Goal: Transaction & Acquisition: Purchase product/service

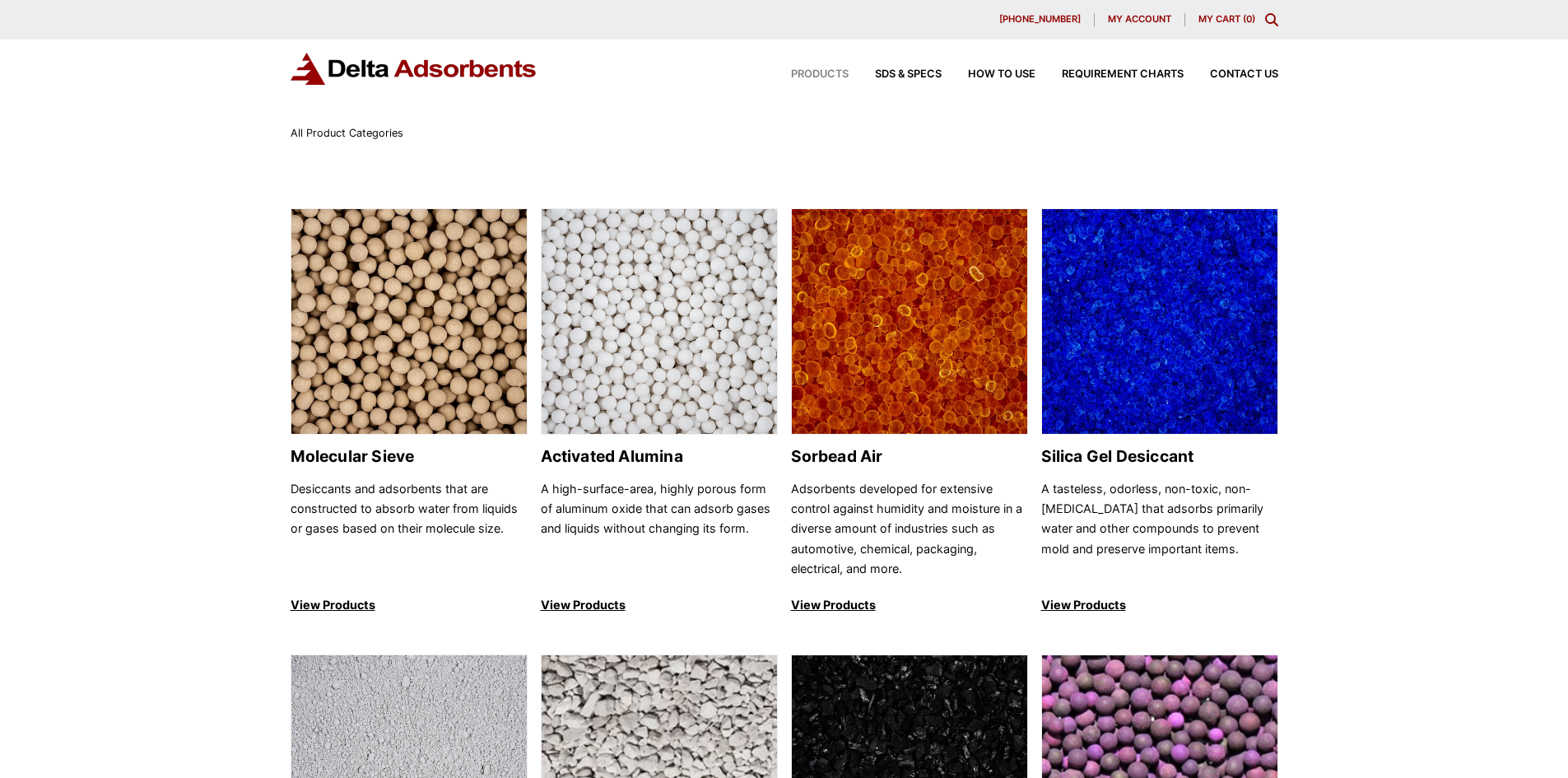
click at [661, 355] on img at bounding box center [659, 322] width 235 height 227
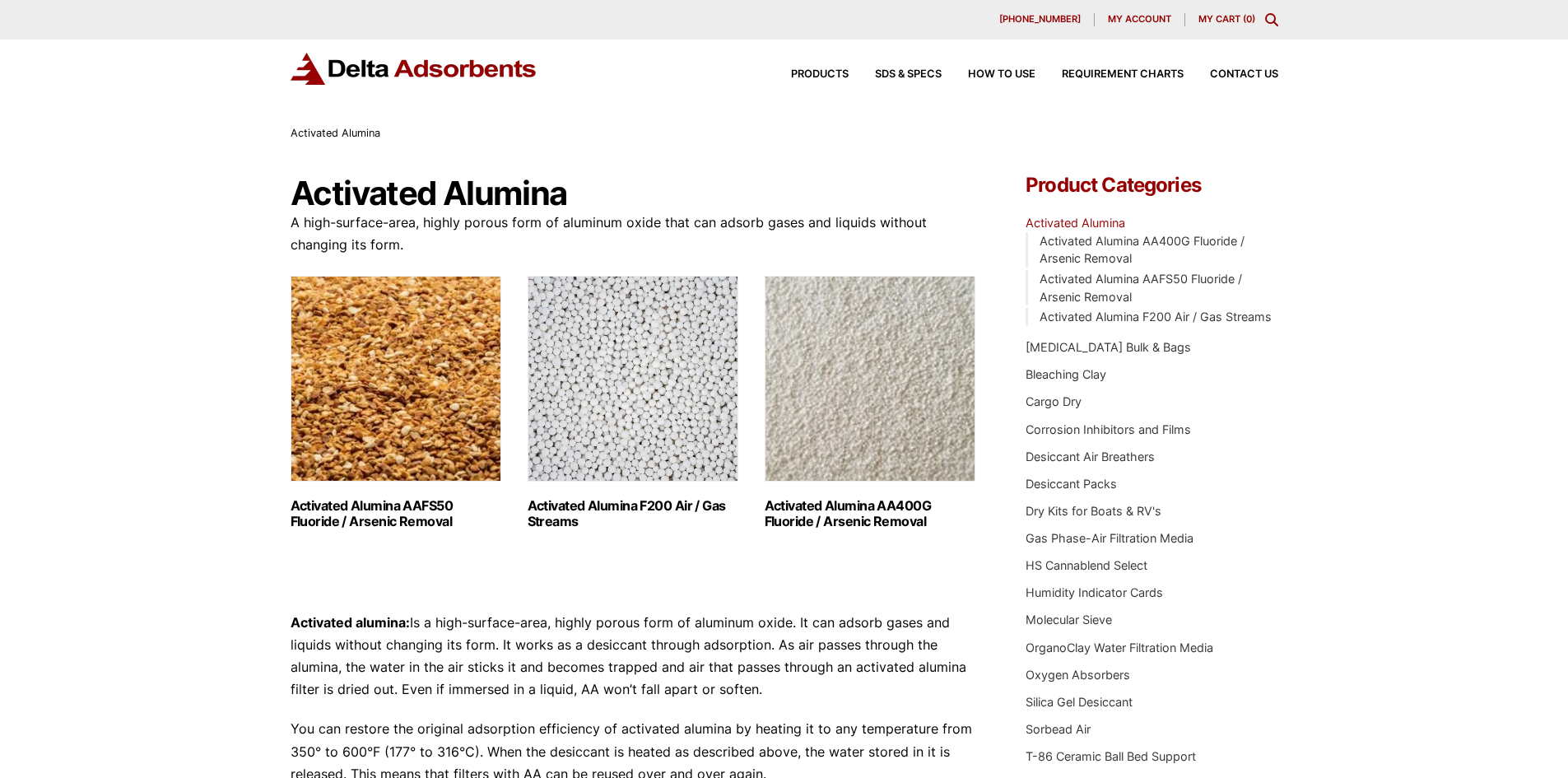
click at [656, 446] on img "Visit product category Activated Alumina F200 Air / Gas Streams" at bounding box center [632, 378] width 211 height 206
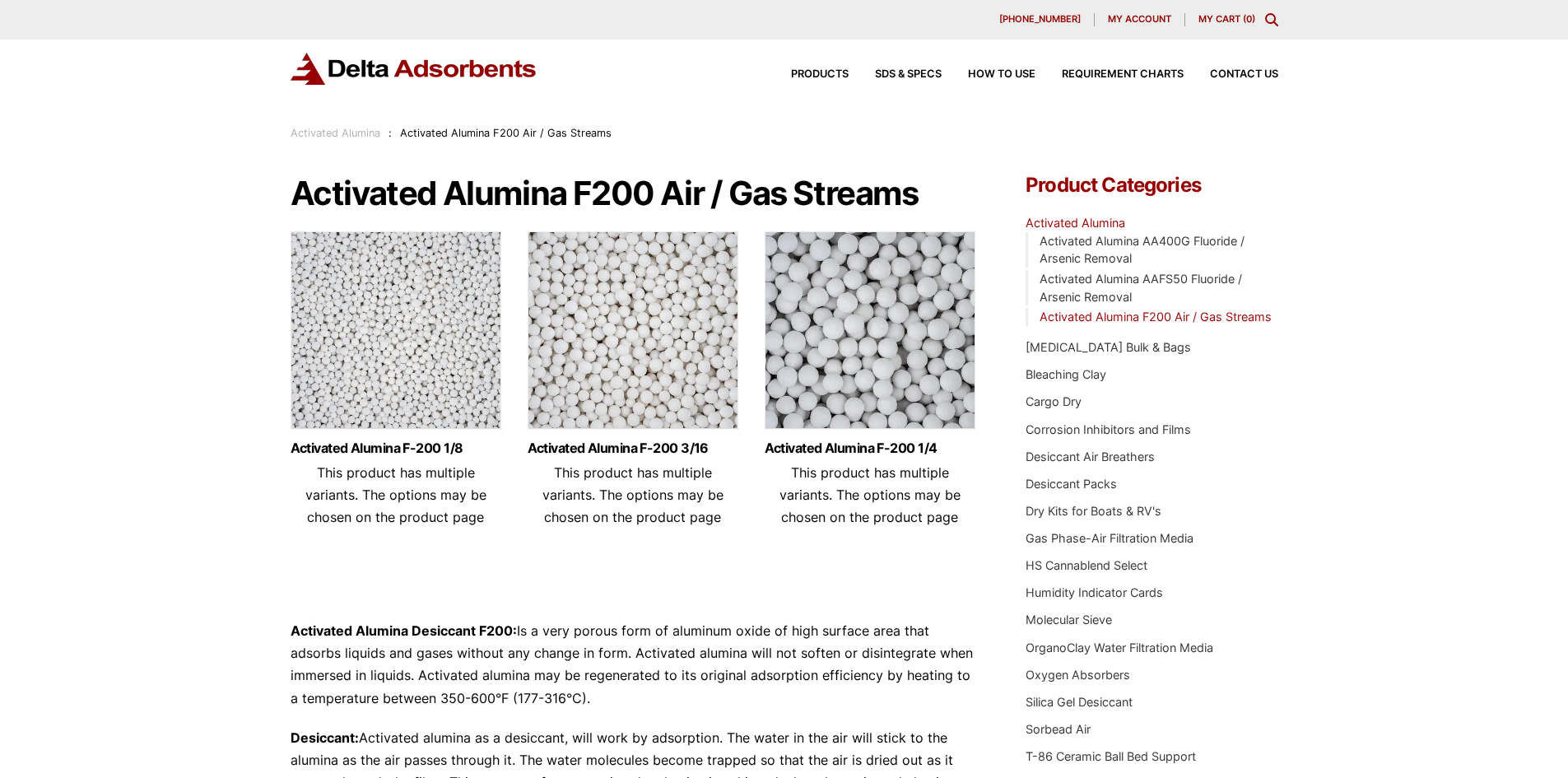
click at [641, 395] on img at bounding box center [632, 333] width 211 height 206
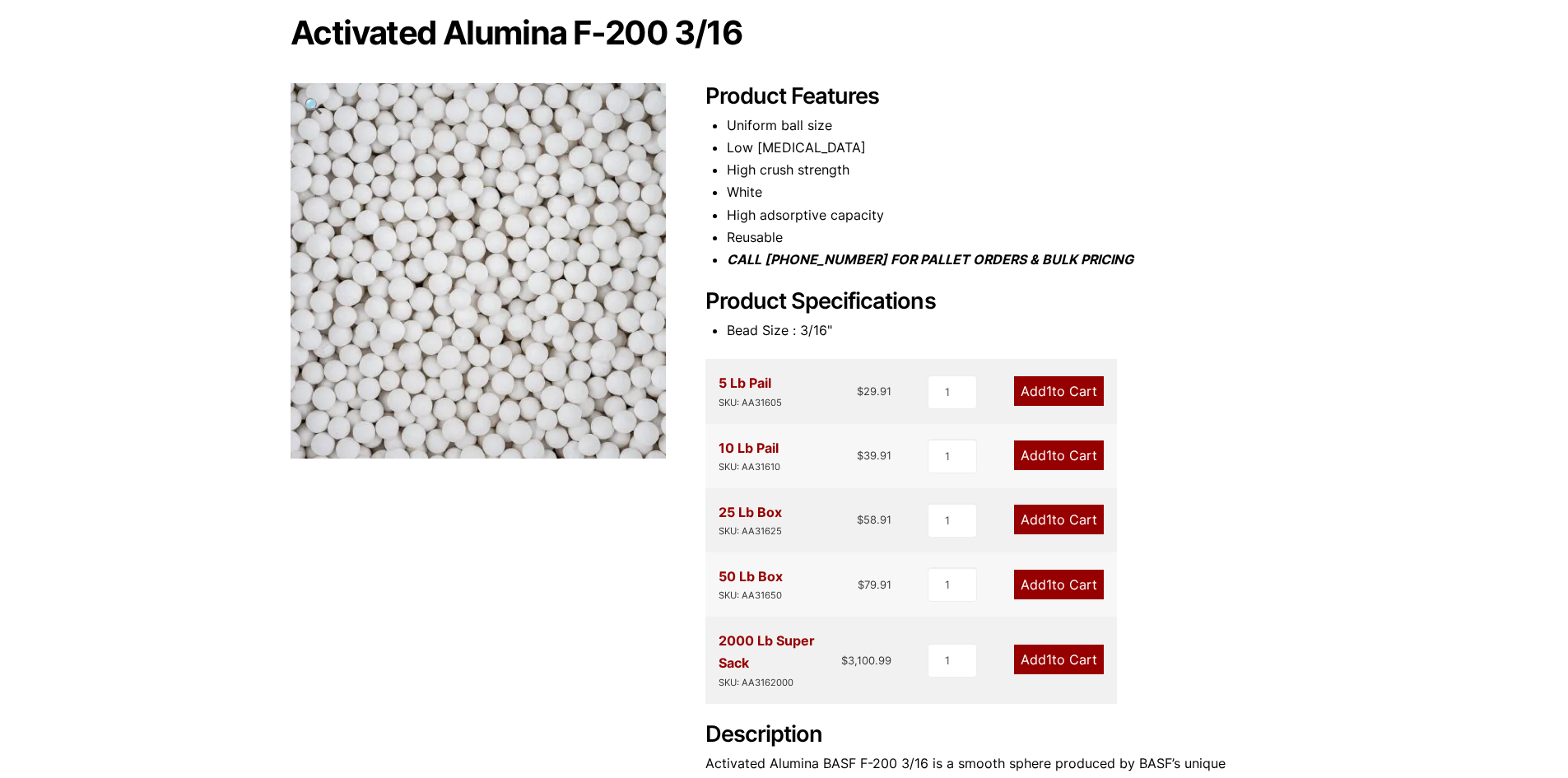
scroll to position [165, 0]
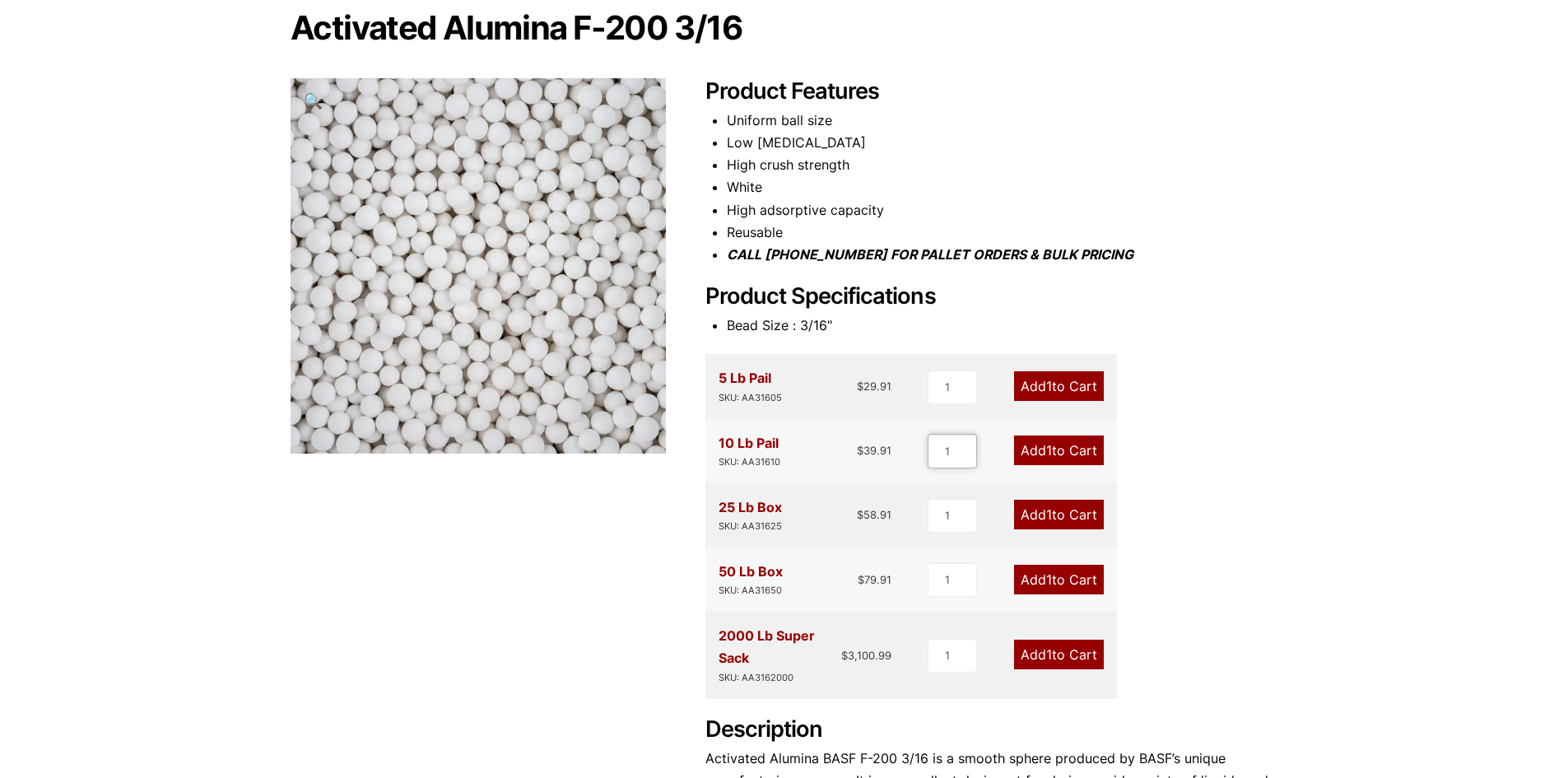
click at [952, 451] on input "1" at bounding box center [952, 451] width 49 height 34
type input "2"
click at [1067, 449] on link "Add 2 to Cart" at bounding box center [1057, 450] width 92 height 29
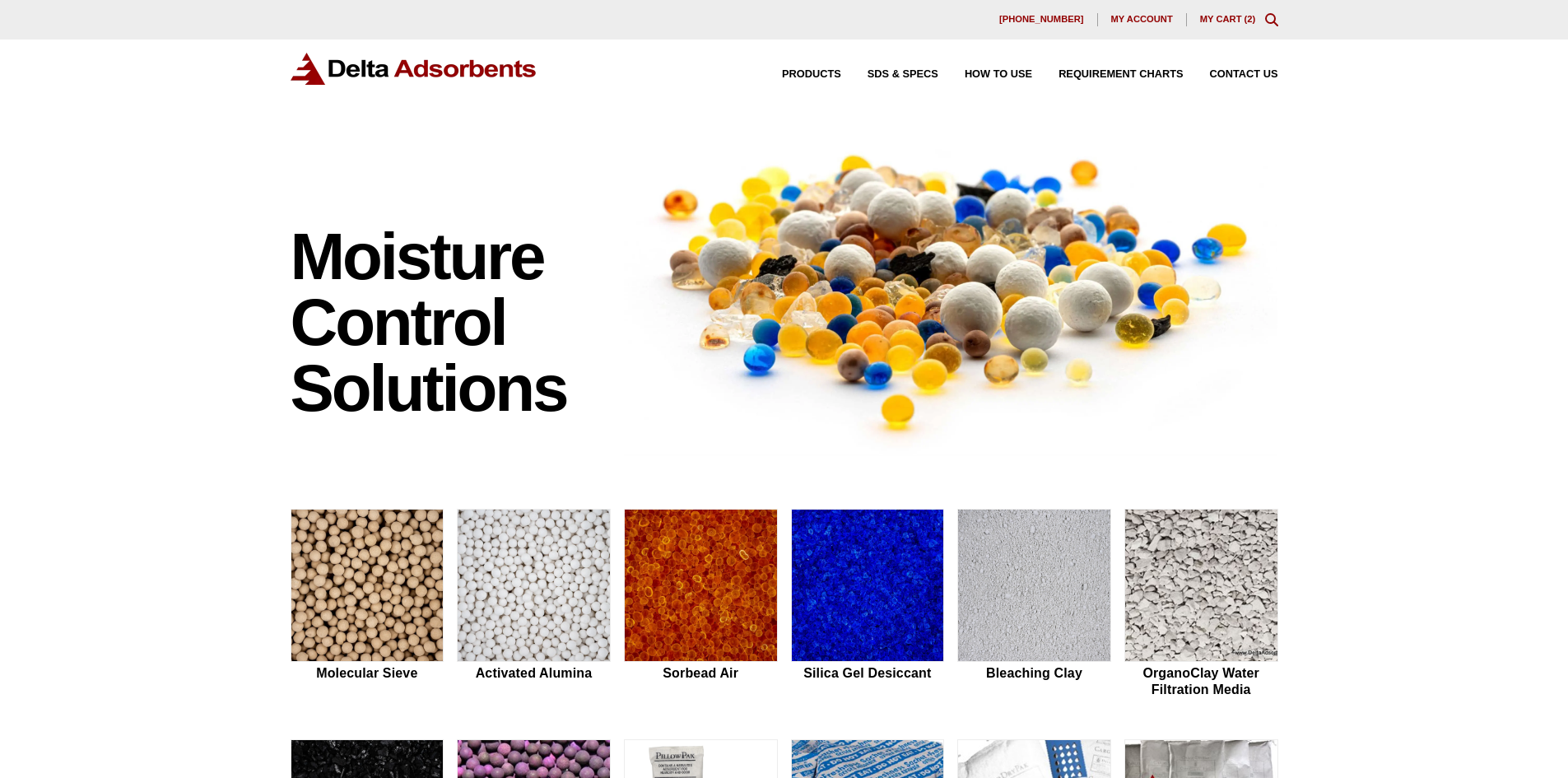
click at [1210, 21] on link "My Cart ( 2 )" at bounding box center [1228, 18] width 56 height 9
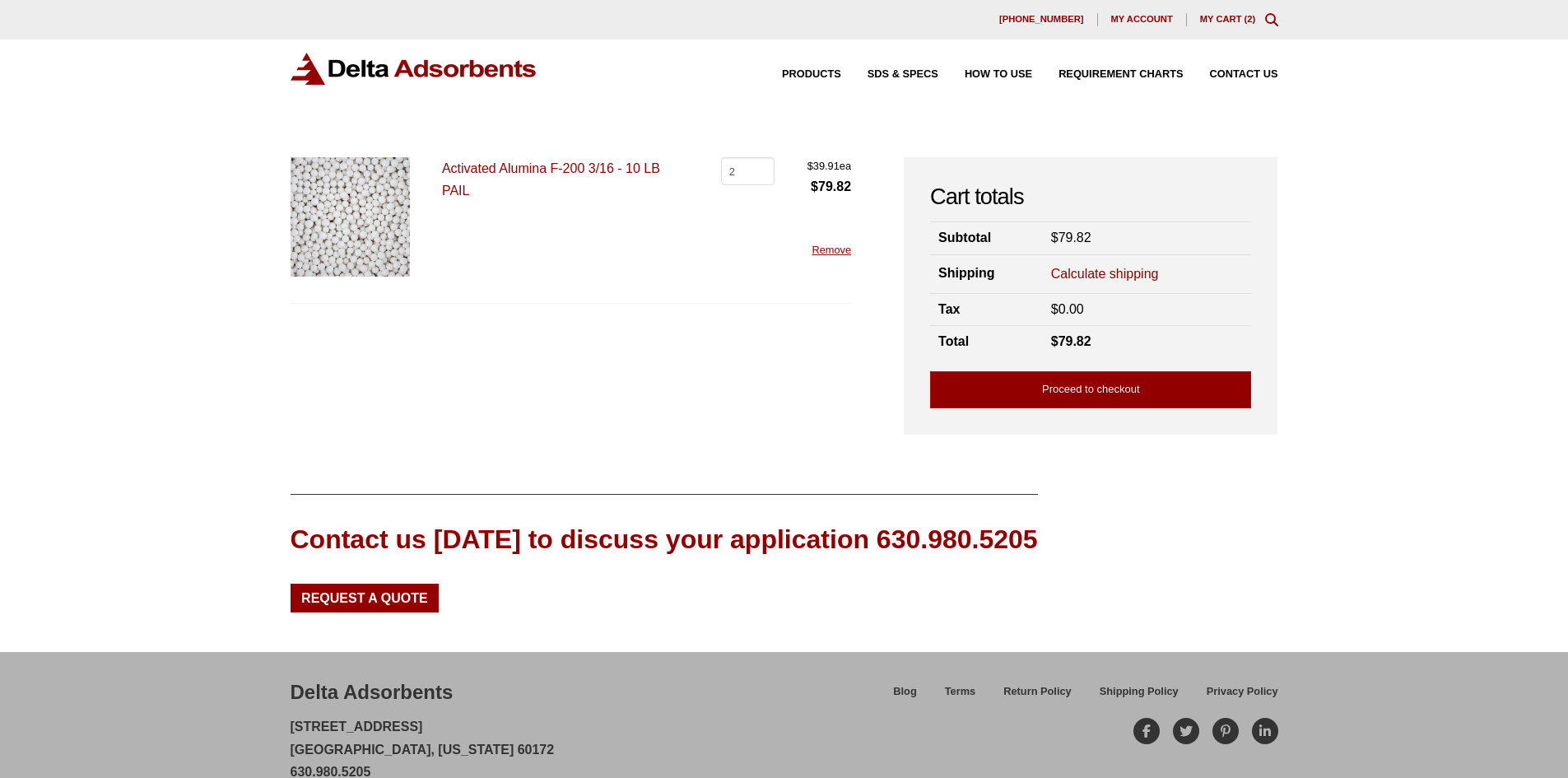
click at [1097, 275] on link "Calculate shipping" at bounding box center [1104, 274] width 108 height 18
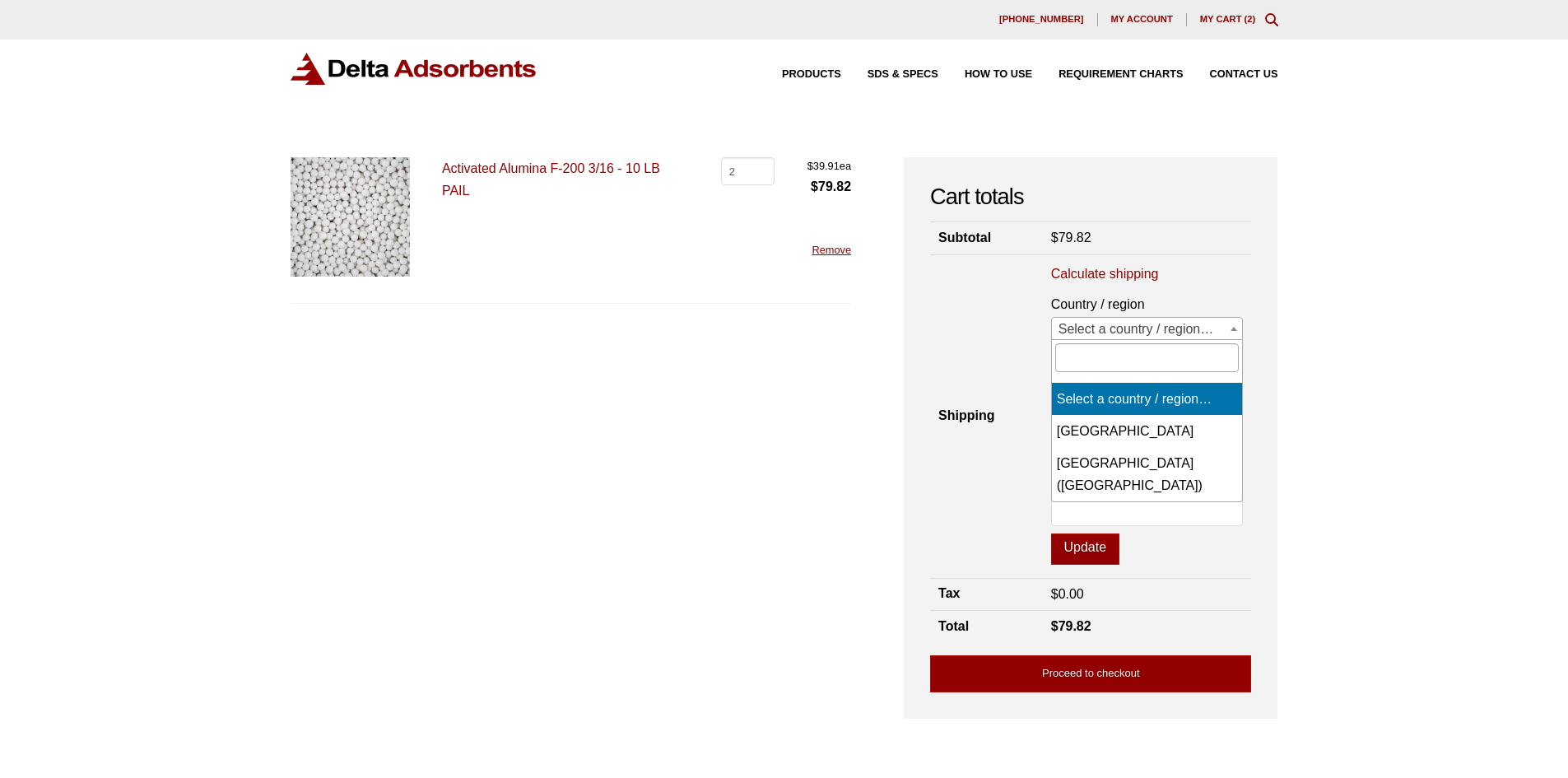
click at [1119, 334] on span "Select a country / region…" at bounding box center [1148, 329] width 191 height 23
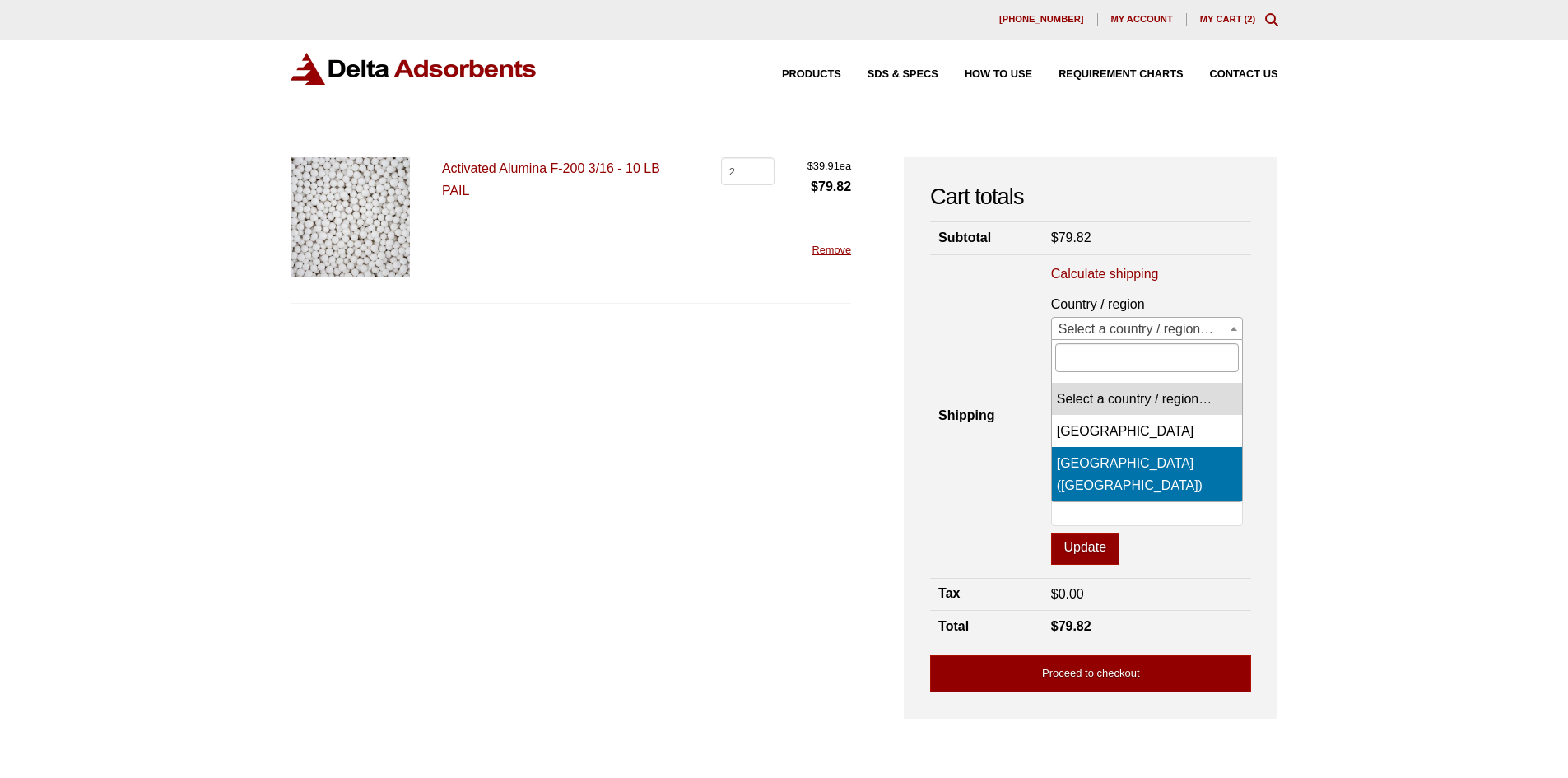
select select "US"
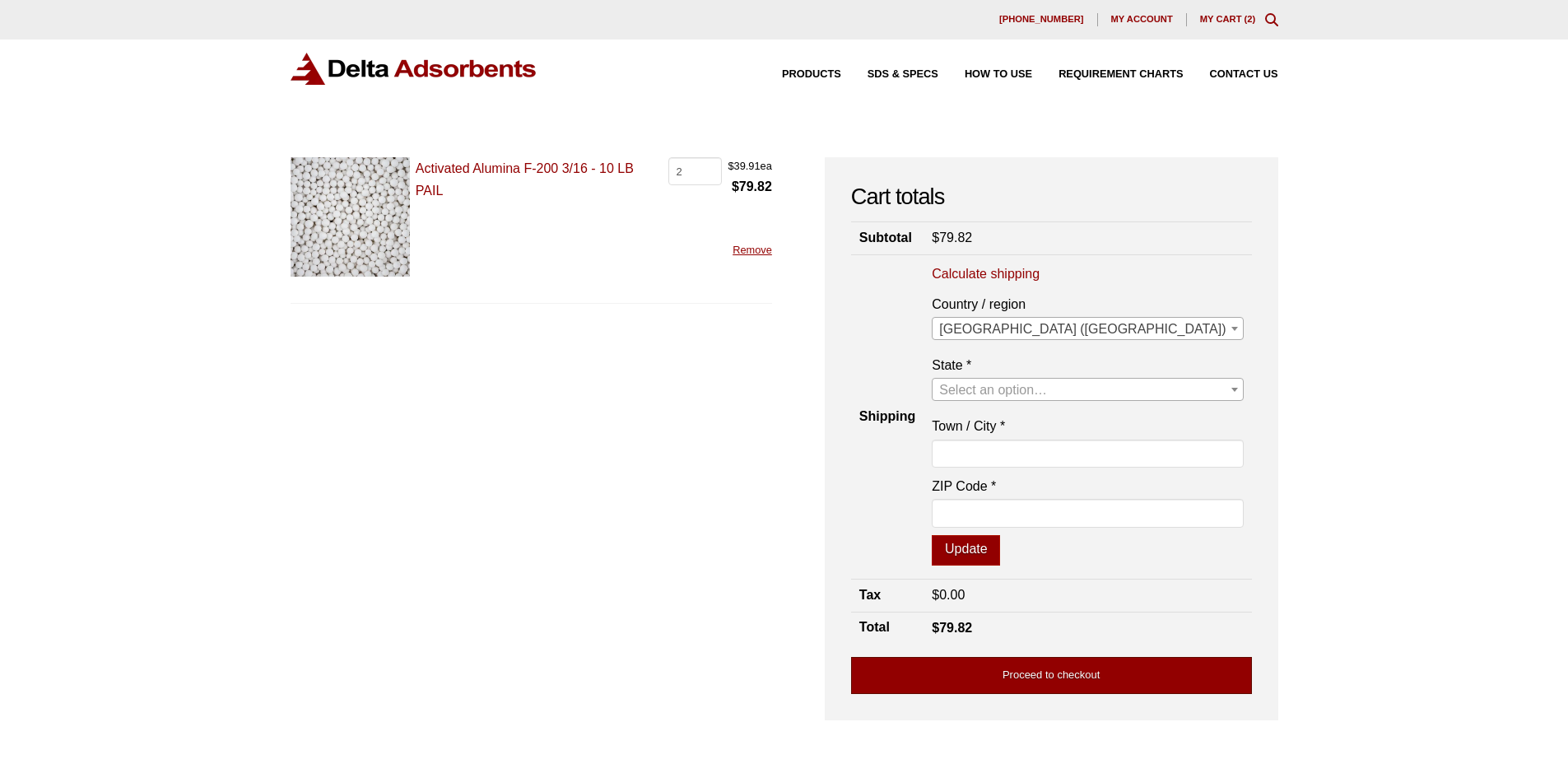
click at [1064, 671] on link "Proceed to checkout" at bounding box center [1051, 675] width 401 height 37
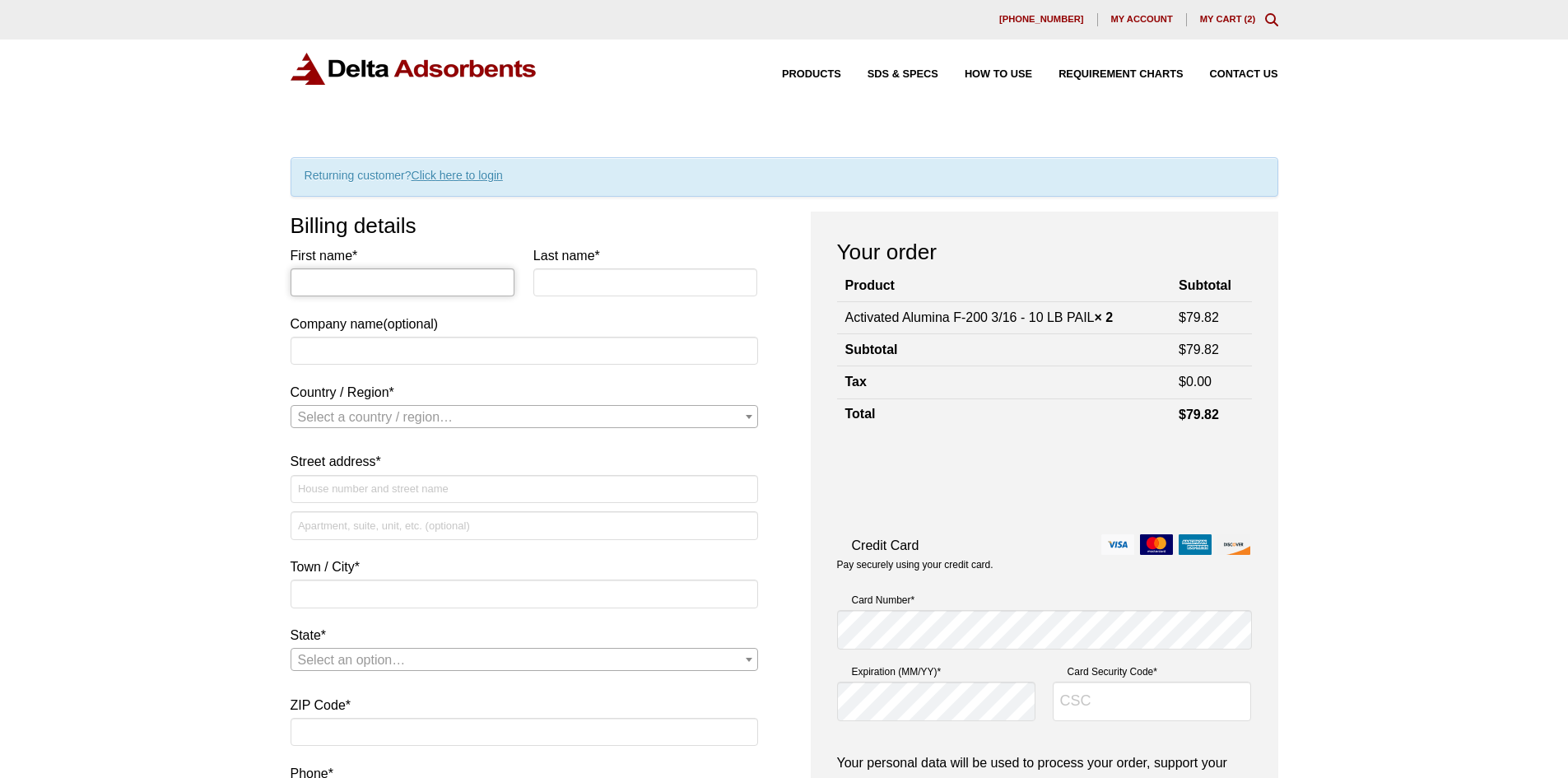
click at [460, 280] on input "First name *" at bounding box center [402, 282] width 225 height 28
type input "Sebastian"
type input "Schroeder"
type input "Google LLC"
select select "US"
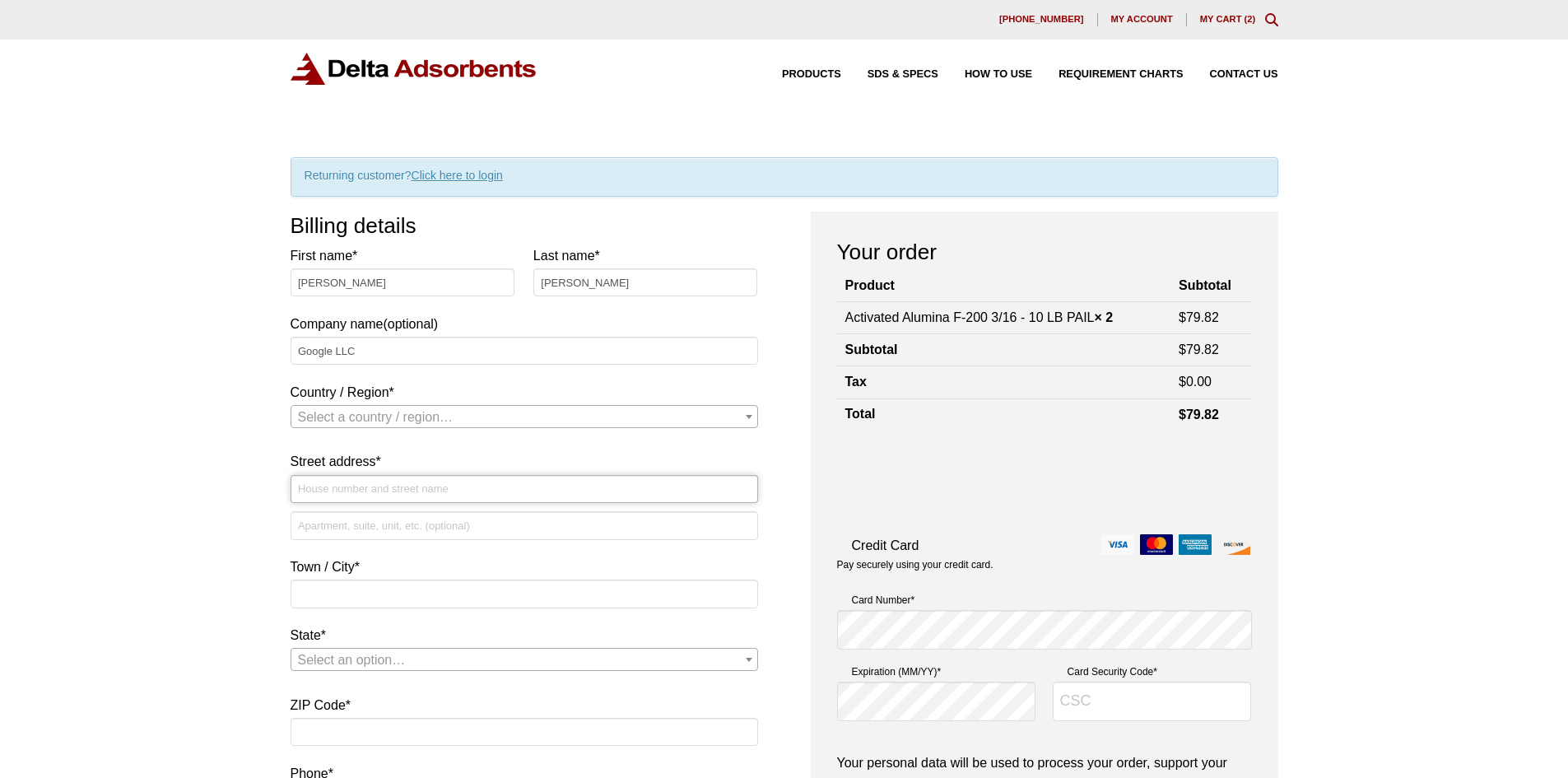
type input "301 mentor Dr"
type input "SANTA BARBARA"
type input "93111"
type input "8184562373"
type input "[EMAIL_ADDRESS][DOMAIN_NAME]"
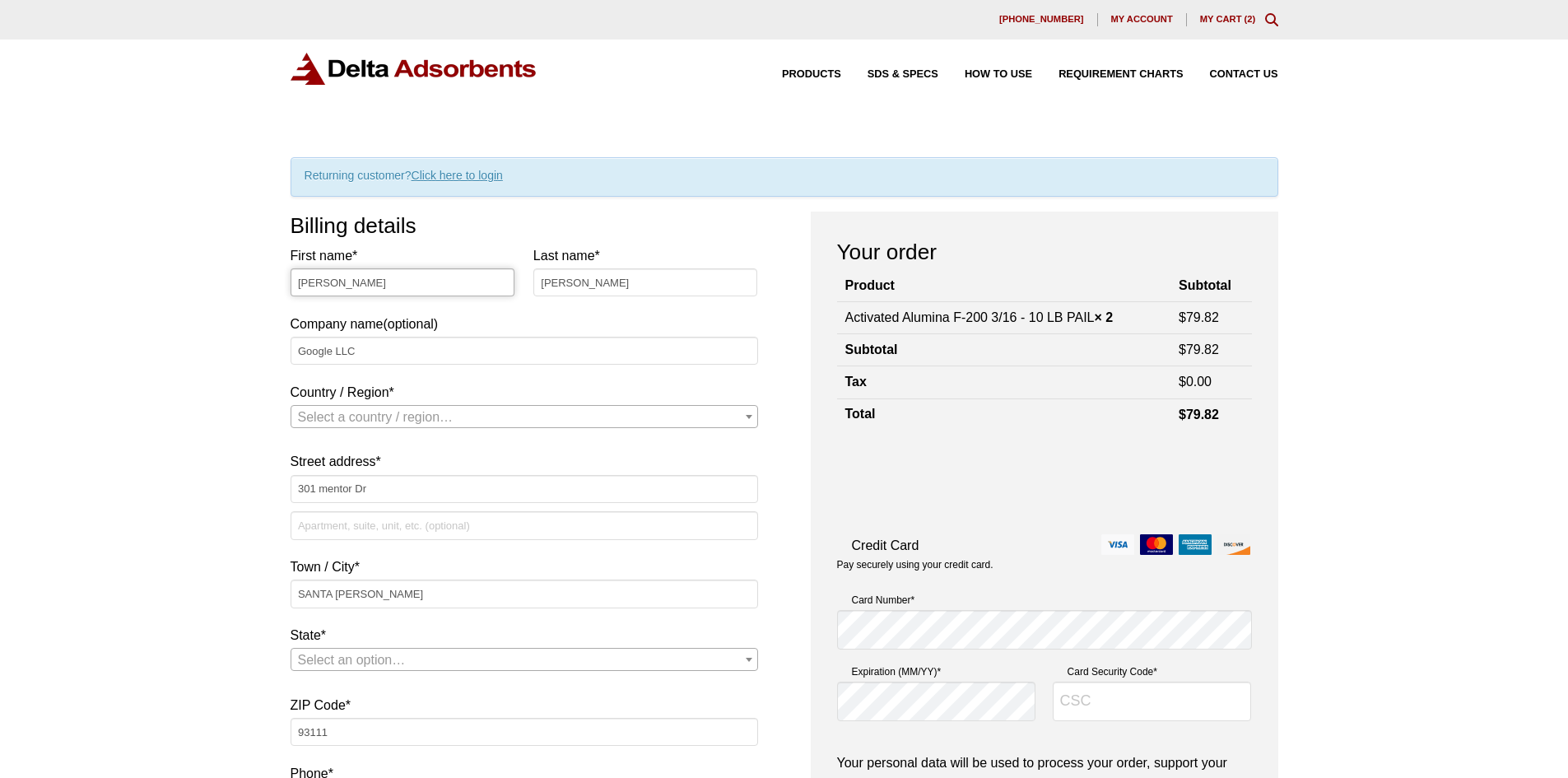
select select "US"
select select "CA"
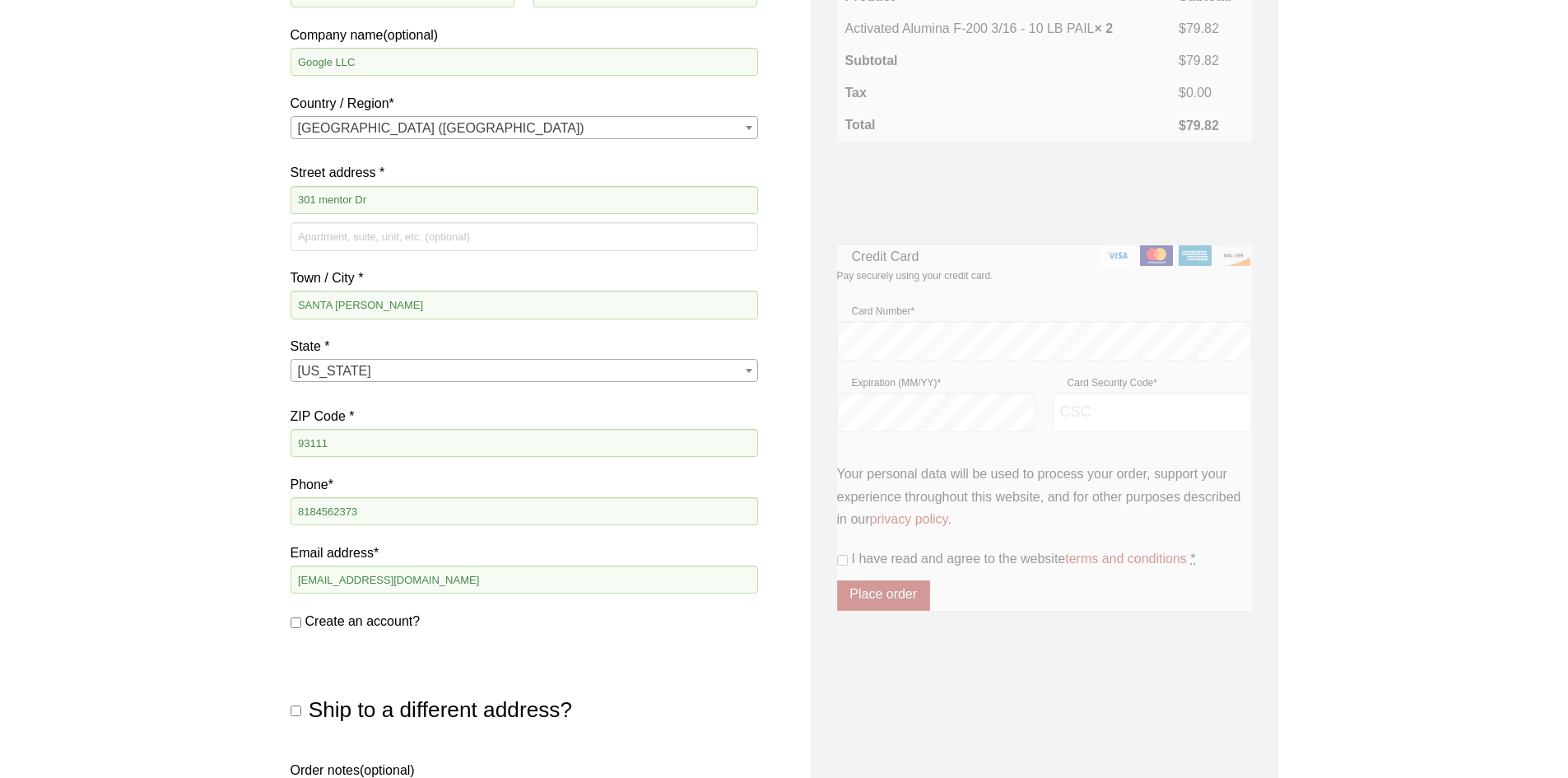
scroll to position [289, 0]
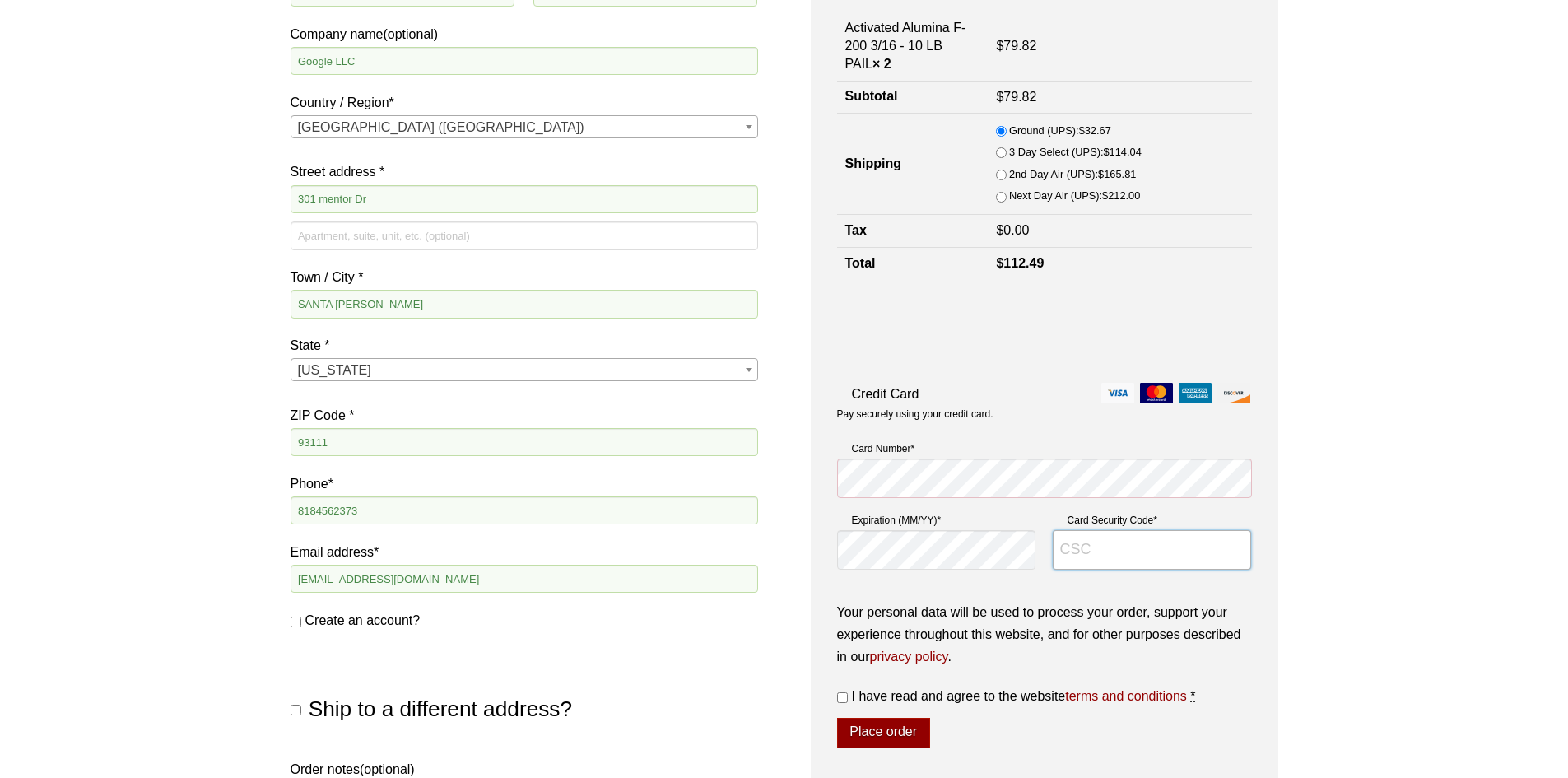
type input "031"
click at [843, 700] on input "I have read and agree to the website terms and conditions *" at bounding box center [843, 698] width 10 height 10
checkbox input "true"
click at [889, 738] on button "Place order" at bounding box center [884, 733] width 93 height 31
